Goal: Understand process/instructions: Learn about a topic

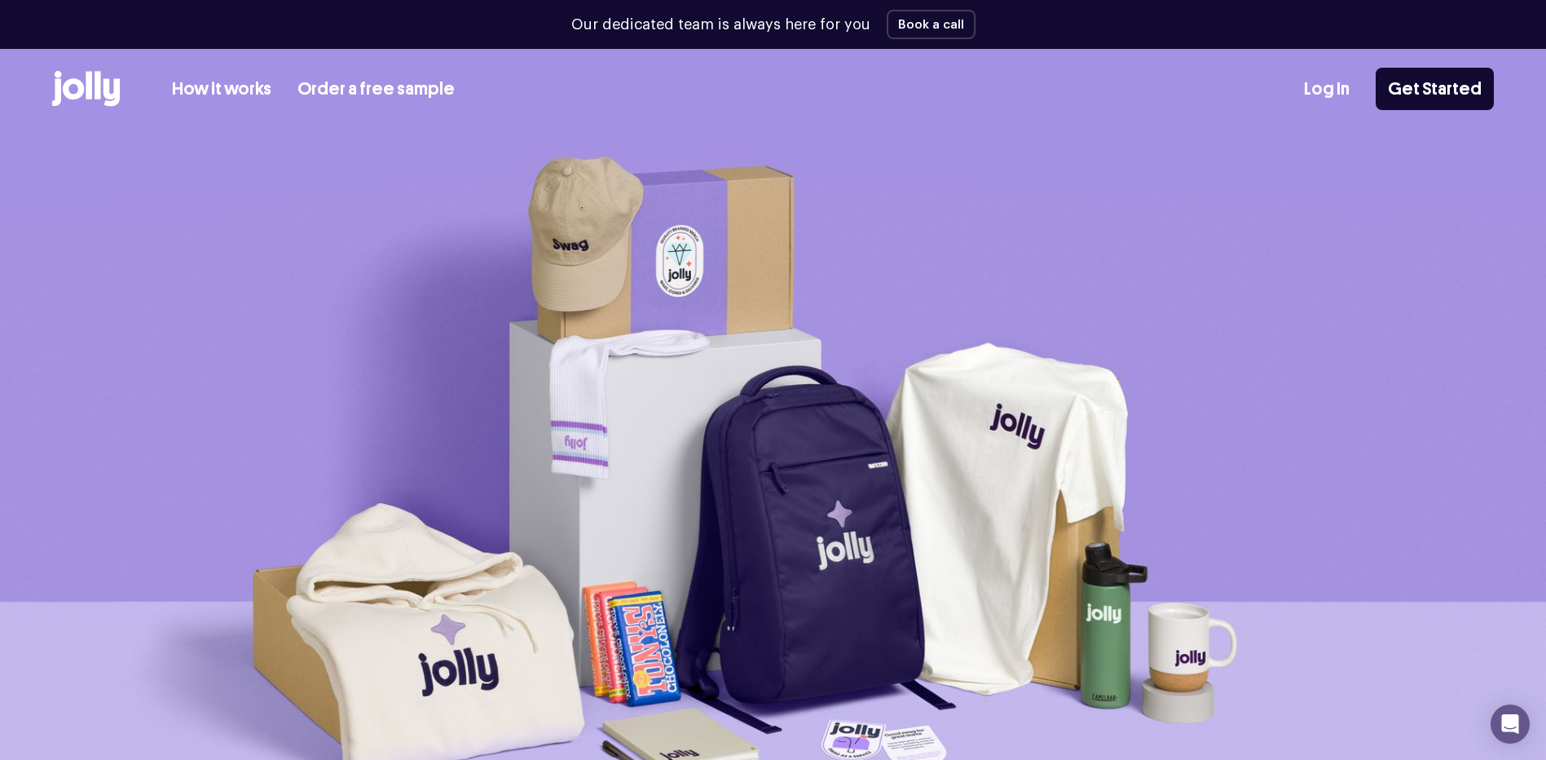
click at [225, 89] on link "How it works" at bounding box center [221, 89] width 99 height 27
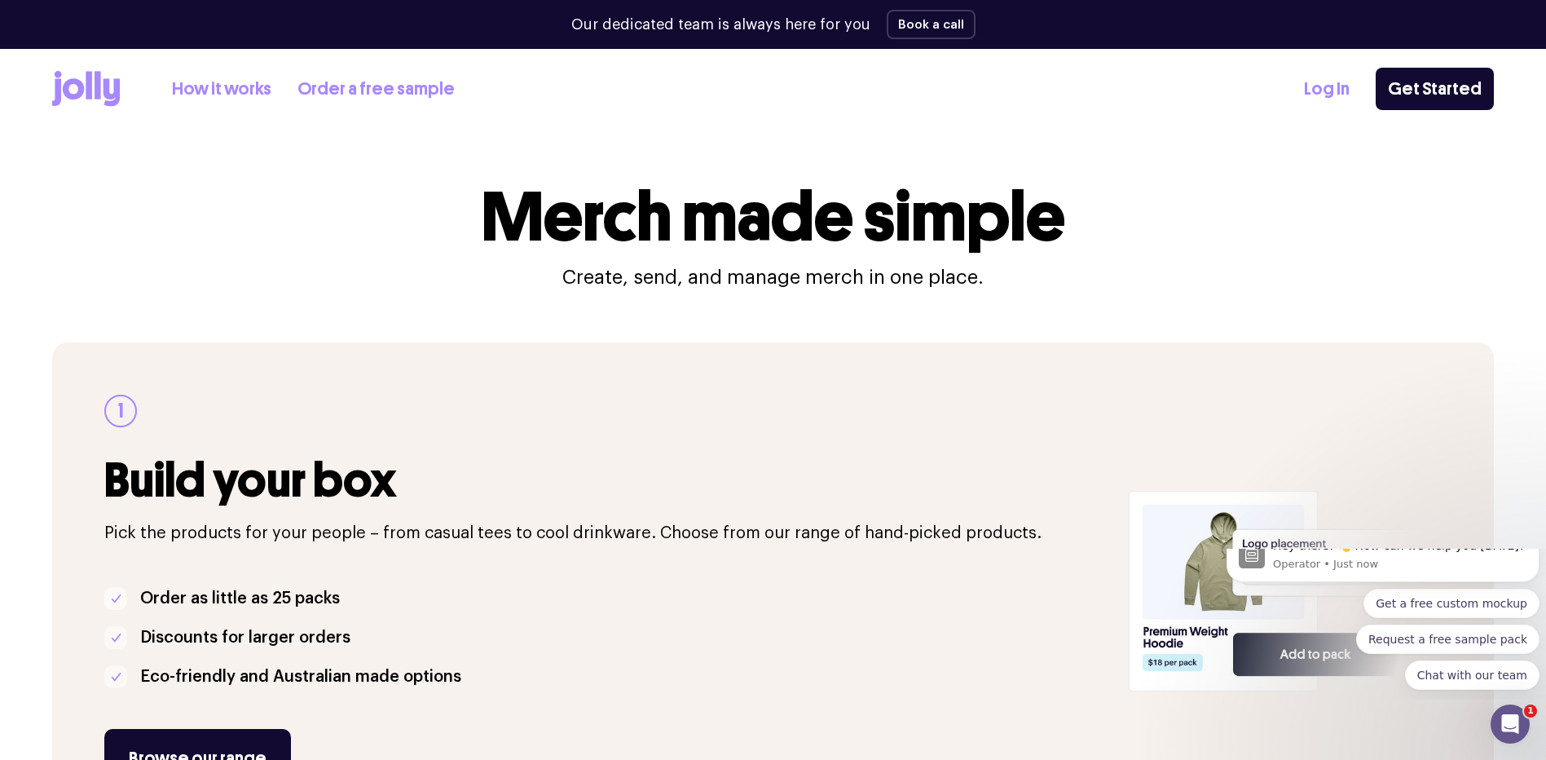
click at [77, 83] on icon at bounding box center [73, 88] width 21 height 21
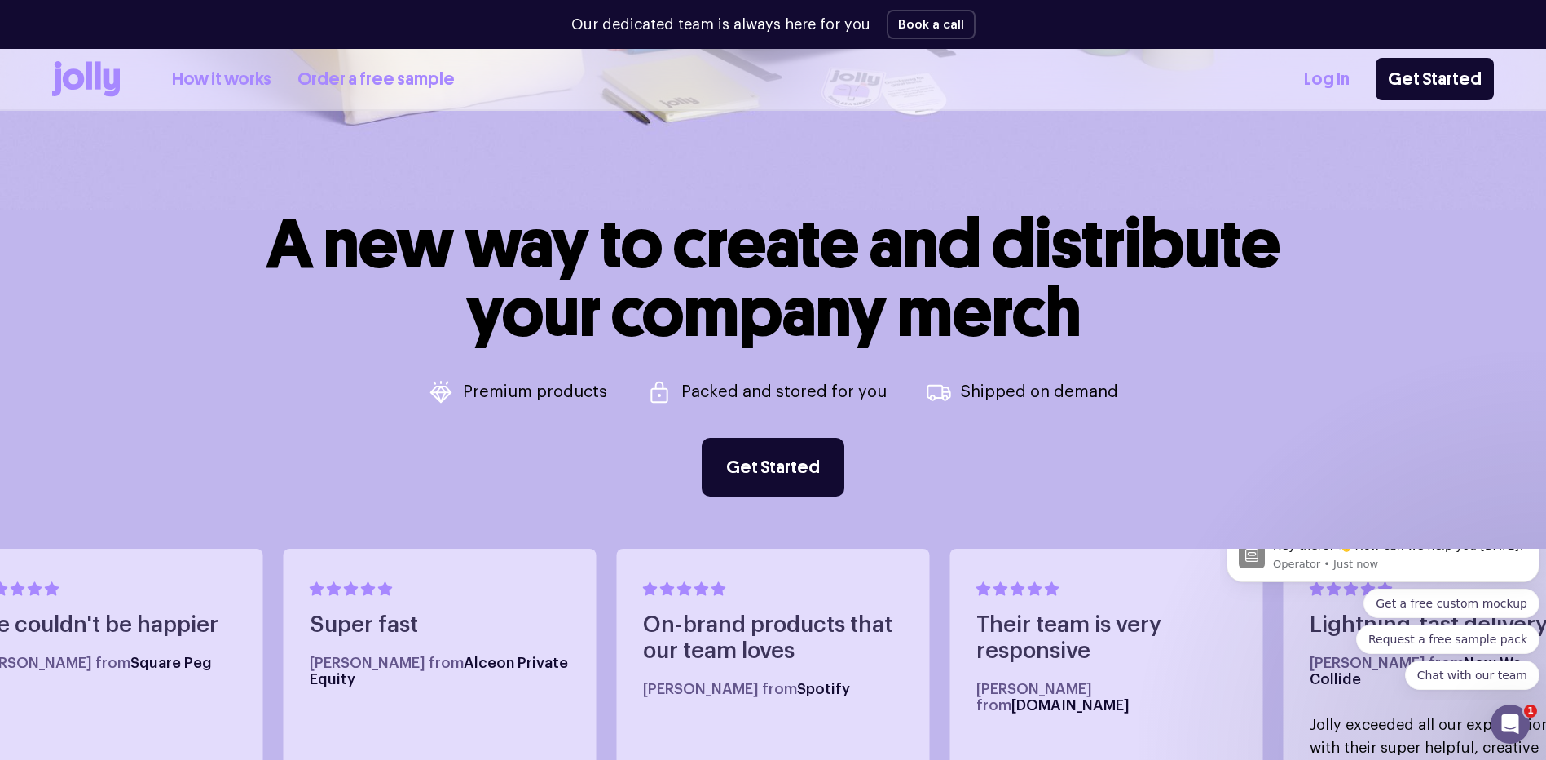
scroll to position [897, 0]
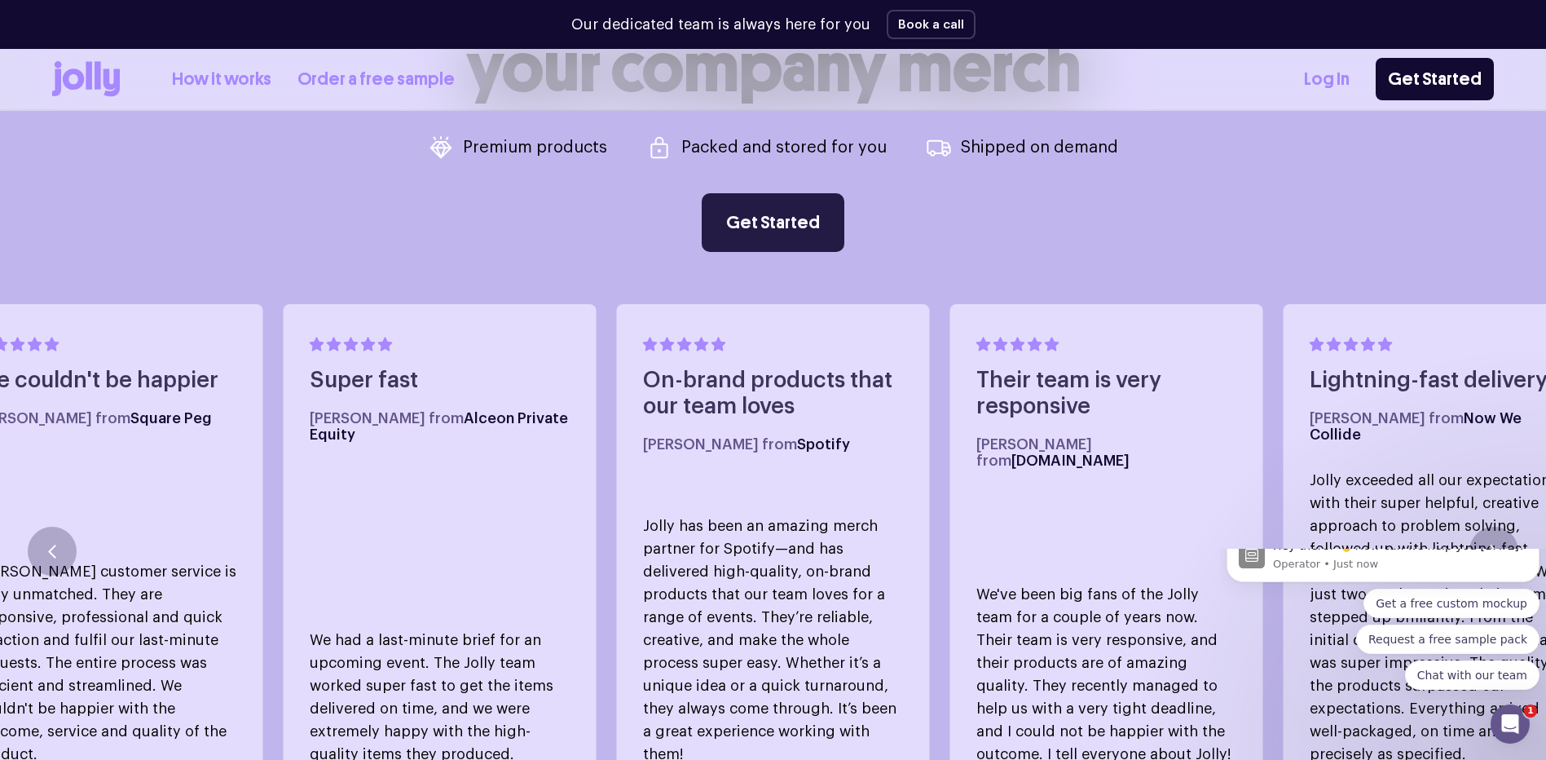
click at [772, 222] on link "Get Started" at bounding box center [773, 222] width 143 height 59
